Goal: Information Seeking & Learning: Learn about a topic

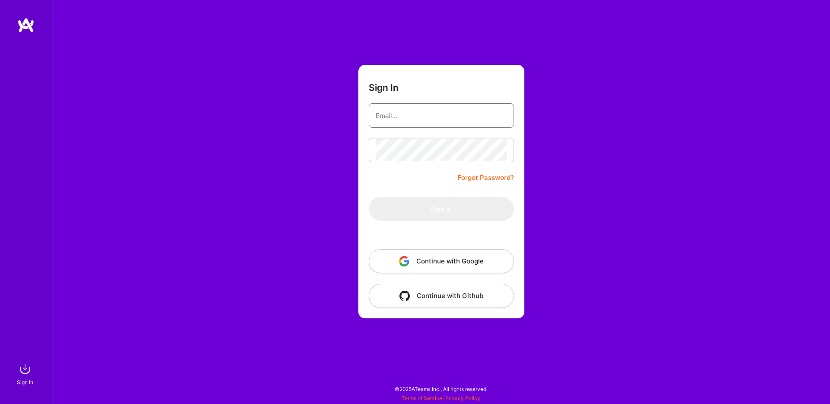
type input "[EMAIL_ADDRESS][DOMAIN_NAME]"
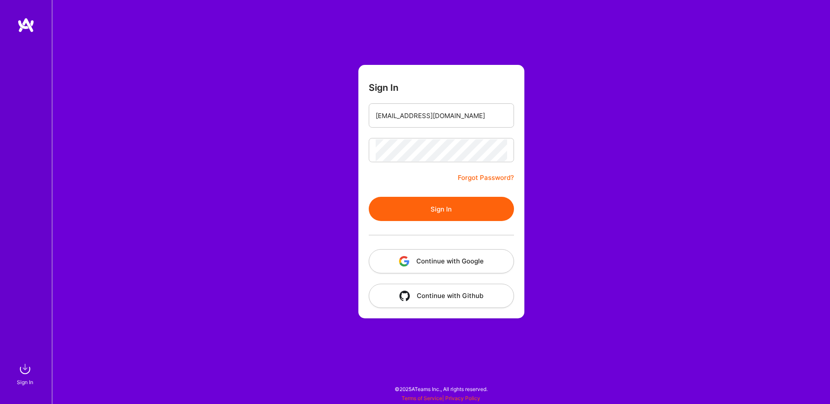
click at [401, 211] on button "Sign In" at bounding box center [441, 209] width 145 height 24
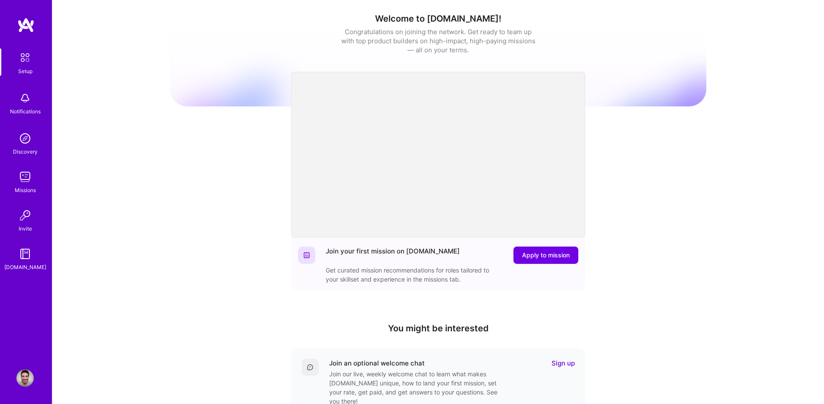
click at [24, 175] on img at bounding box center [24, 176] width 17 height 17
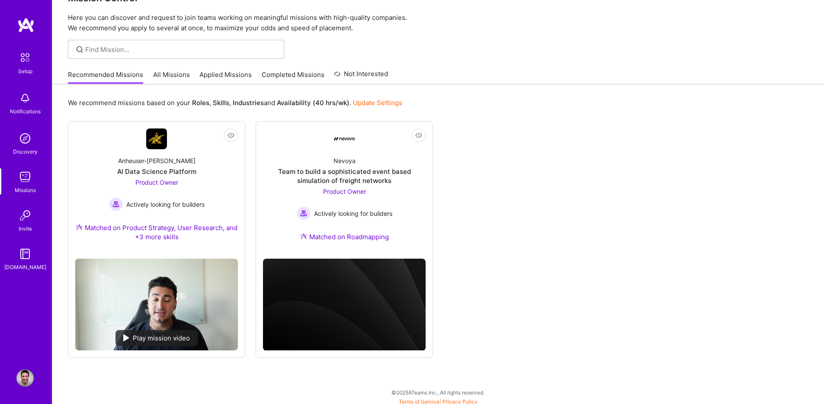
scroll to position [28, 0]
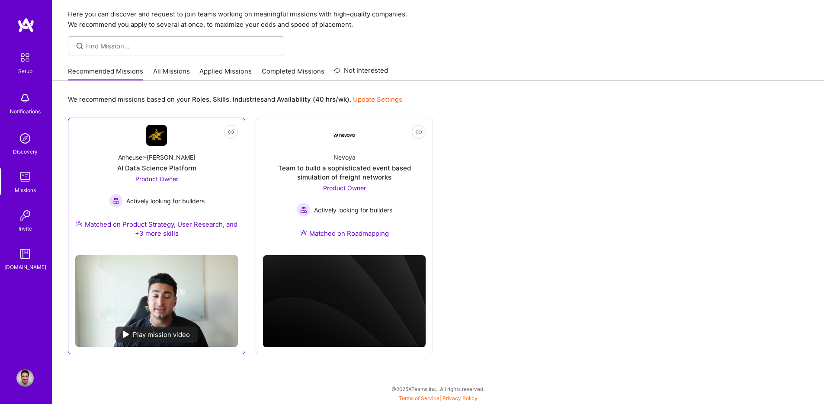
click at [172, 179] on span "Product Owner" at bounding box center [156, 178] width 43 height 7
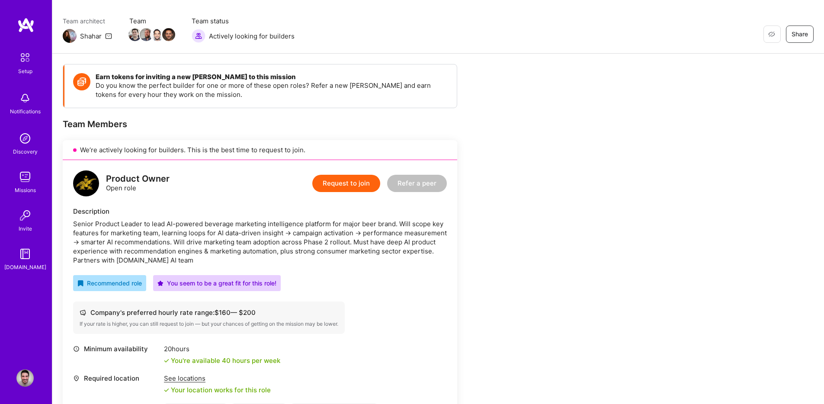
scroll to position [63, 0]
click at [385, 224] on div "Senior Product Leader to lead AI-powered beverage marketing intelligence platfo…" at bounding box center [260, 240] width 374 height 45
click at [147, 233] on div "Senior Product Leader to lead AI-powered beverage marketing intelligence platfo…" at bounding box center [260, 240] width 374 height 45
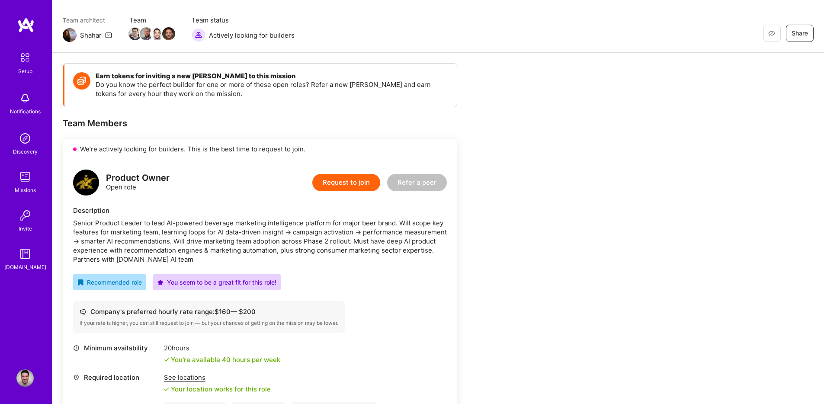
click at [346, 232] on div "Senior Product Leader to lead AI-powered beverage marketing intelligence platfo…" at bounding box center [260, 240] width 374 height 45
click at [192, 235] on div "Senior Product Leader to lead AI-powered beverage marketing intelligence platfo…" at bounding box center [260, 240] width 374 height 45
click at [194, 241] on div "Senior Product Leader to lead AI-powered beverage marketing intelligence platfo…" at bounding box center [260, 240] width 374 height 45
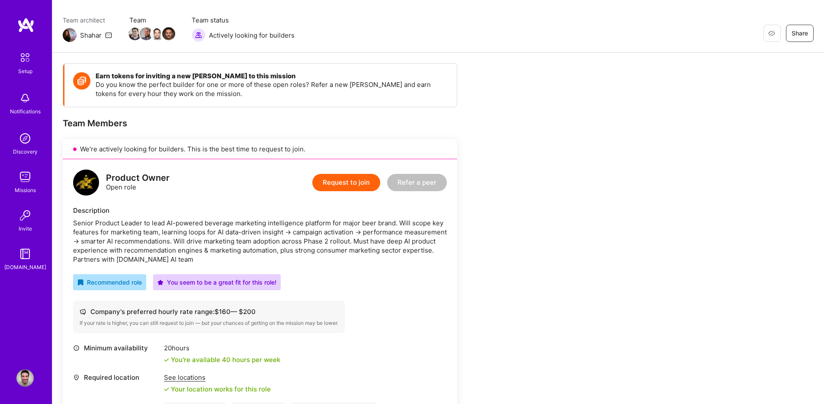
click at [379, 241] on div "Senior Product Leader to lead AI-powered beverage marketing intelligence platfo…" at bounding box center [260, 240] width 374 height 45
click at [166, 250] on div "Senior Product Leader to lead AI-powered beverage marketing intelligence platfo…" at bounding box center [260, 240] width 374 height 45
click at [183, 260] on div "Senior Product Leader to lead AI-powered beverage marketing intelligence platfo…" at bounding box center [260, 240] width 374 height 45
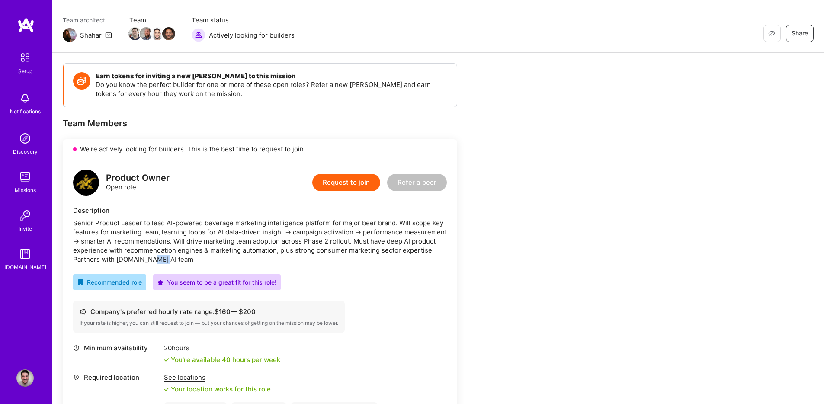
click at [183, 260] on div "Senior Product Leader to lead AI-powered beverage marketing intelligence platfo…" at bounding box center [260, 240] width 374 height 45
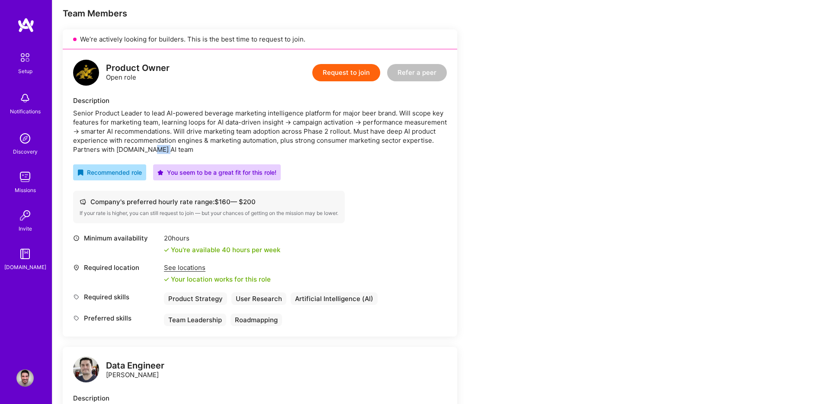
scroll to position [206, 0]
